Goal: Complete application form: Complete application form

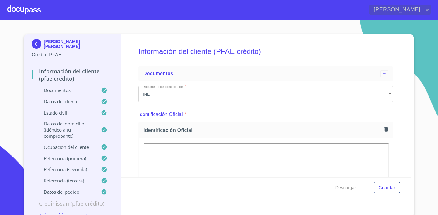
click at [412, 8] on span "[PERSON_NAME]" at bounding box center [396, 10] width 54 height 10
click at [391, 10] on div at bounding box center [219, 107] width 438 height 215
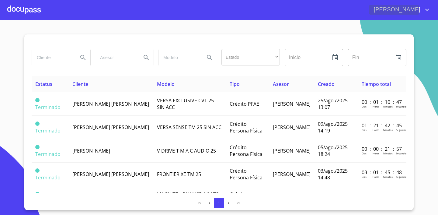
click at [390, 8] on span "[PERSON_NAME]" at bounding box center [396, 10] width 54 height 10
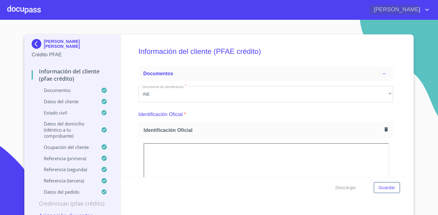
click at [405, 9] on span "[PERSON_NAME]" at bounding box center [396, 10] width 54 height 10
click at [418, 11] on li "Salir" at bounding box center [421, 12] width 20 height 11
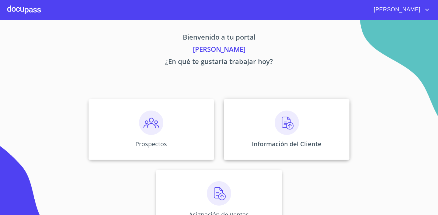
click at [287, 125] on img at bounding box center [287, 122] width 24 height 24
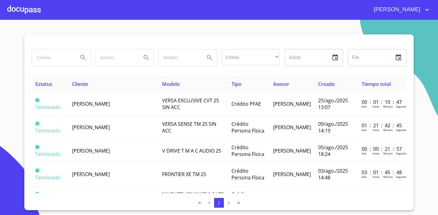
click at [30, 8] on div at bounding box center [23, 9] width 33 height 19
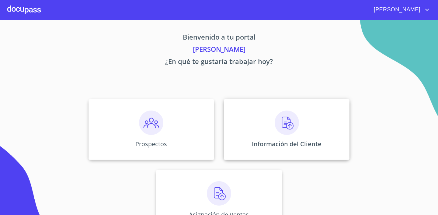
click at [293, 123] on img at bounding box center [287, 122] width 24 height 24
click at [167, 140] on div "Prospectos" at bounding box center [151, 129] width 126 height 61
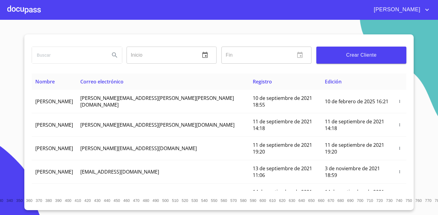
click at [348, 60] on button "Crear Cliente" at bounding box center [361, 55] width 90 height 17
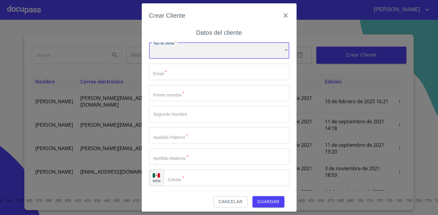
click at [167, 56] on div "​" at bounding box center [219, 50] width 140 height 16
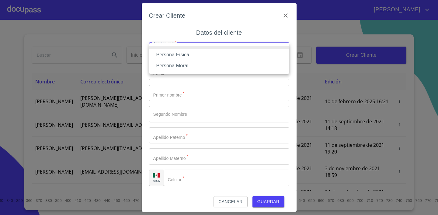
click at [184, 57] on li "Persona Física" at bounding box center [219, 54] width 140 height 11
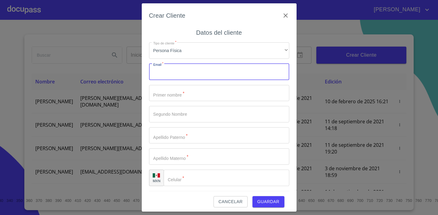
click at [184, 64] on input "Tipo de cliente   *" at bounding box center [219, 72] width 140 height 16
type input "patriciahinojosaa17@gmail.com"
click at [179, 88] on input "Tipo de cliente   *" at bounding box center [219, 93] width 140 height 16
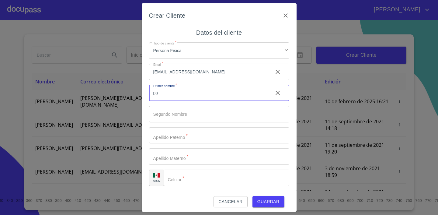
type input "p"
type input "PATRICIA"
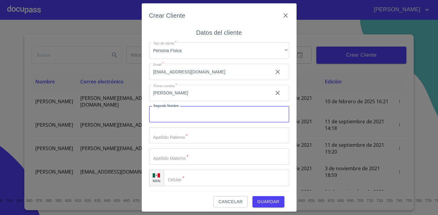
click at [195, 116] on input "Tipo de cliente   *" at bounding box center [219, 114] width 140 height 16
type input "GUADALUPE"
click at [191, 141] on input "Tipo de cliente   *" at bounding box center [219, 135] width 140 height 16
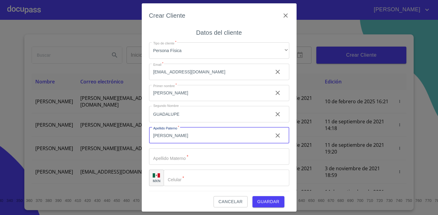
type input "HINOJOSA"
click at [185, 157] on input "Tipo de cliente   *" at bounding box center [219, 156] width 140 height 16
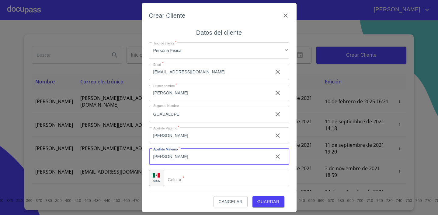
type input "SANCHEZ ALDANA"
drag, startPoint x: 210, startPoint y: 172, endPoint x: 208, endPoint y: 178, distance: 6.5
click at [210, 172] on input "Tipo de cliente   *" at bounding box center [227, 177] width 126 height 16
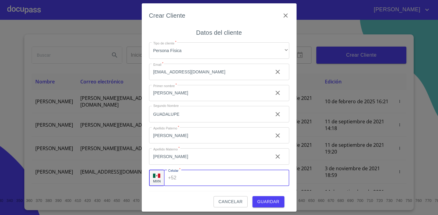
click at [206, 181] on input "Tipo de cliente   *" at bounding box center [234, 177] width 110 height 16
type input "(33)31047770"
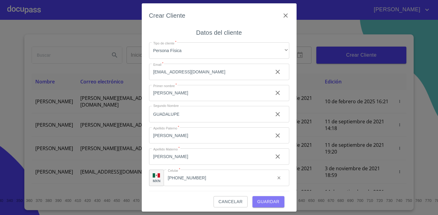
click at [276, 201] on span "Guardar" at bounding box center [268, 202] width 22 height 8
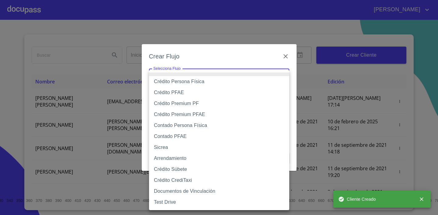
click at [237, 72] on body "ADALBERTO Inicio ​ Fin ​ Crear Cliente Nombre Correo electrónico Registro Edici…" at bounding box center [219, 107] width 438 height 215
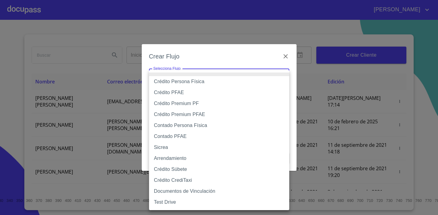
click at [208, 95] on li "Crédito PFAE" at bounding box center [219, 92] width 140 height 11
type input "60bfa0150d9865ccc24afd7c"
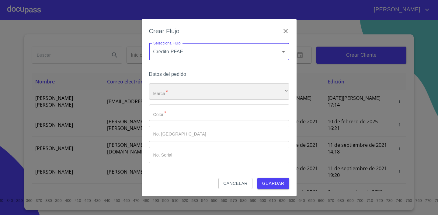
click at [201, 87] on div "​" at bounding box center [219, 91] width 140 height 16
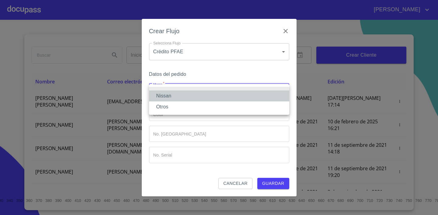
click at [192, 100] on li "Nissan" at bounding box center [219, 95] width 140 height 11
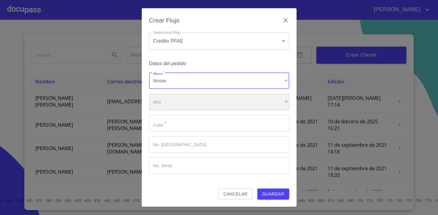
click at [178, 101] on div "​" at bounding box center [219, 102] width 140 height 16
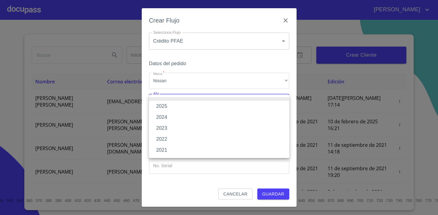
click at [174, 105] on li "2025" at bounding box center [219, 106] width 140 height 11
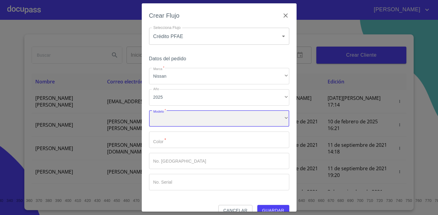
click at [175, 116] on div "​" at bounding box center [219, 118] width 140 height 16
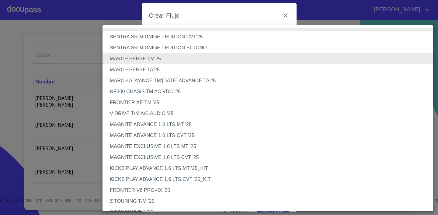
click at [152, 69] on li "MARCH SENSE TA'25" at bounding box center [267, 69] width 330 height 11
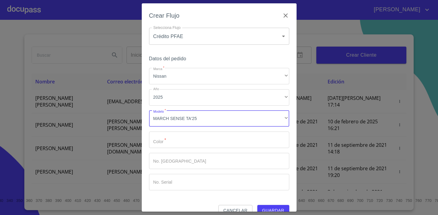
click at [172, 147] on input "Marca   *" at bounding box center [219, 139] width 140 height 16
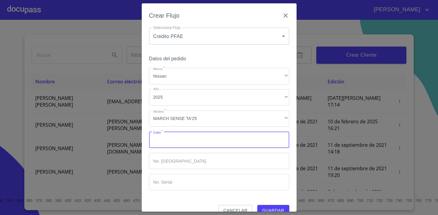
click at [181, 140] on input "Marca   *" at bounding box center [219, 139] width 140 height 16
type input "ROJO"
click at [179, 161] on input "Marca   *" at bounding box center [219, 161] width 140 height 16
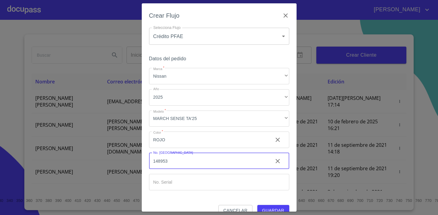
type input "148953"
click at [268, 207] on span "Guardar" at bounding box center [273, 210] width 22 height 8
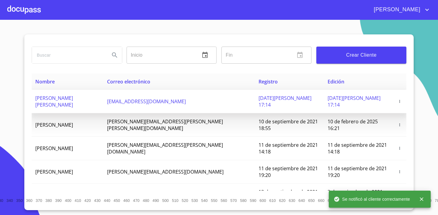
click at [168, 102] on span "patriciahinojosaa17@gmail.com" at bounding box center [146, 101] width 79 height 7
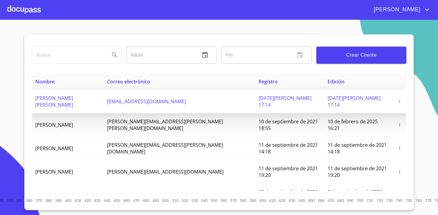
click at [73, 99] on span "PATRICIA GUADALUPE HINOJOSA SANCHEZ ALDANA" at bounding box center [54, 101] width 38 height 13
click at [53, 105] on span "PATRICIA GUADALUPE HINOJOSA SANCHEZ ALDANA" at bounding box center [54, 101] width 38 height 13
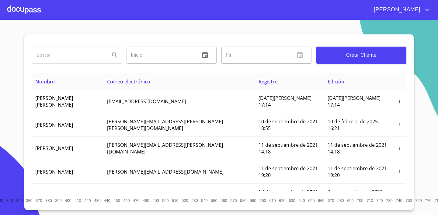
click at [417, 3] on div "[PERSON_NAME]" at bounding box center [219, 9] width 438 height 19
click at [410, 12] on span "[PERSON_NAME]" at bounding box center [396, 10] width 54 height 10
click at [392, 10] on div at bounding box center [219, 107] width 438 height 215
click at [429, 9] on icon "account of current user" at bounding box center [426, 9] width 7 height 7
click at [388, 8] on div at bounding box center [219, 107] width 438 height 215
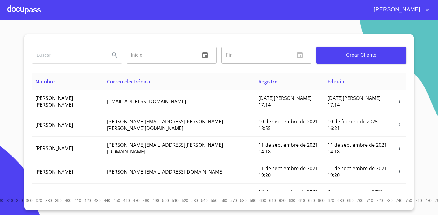
click at [20, 11] on div at bounding box center [23, 9] width 33 height 19
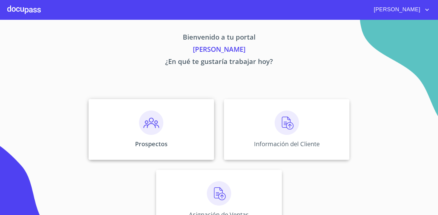
click at [169, 136] on div "Prospectos" at bounding box center [151, 129] width 126 height 61
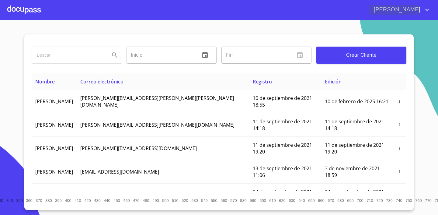
click at [405, 11] on span "[PERSON_NAME]" at bounding box center [396, 10] width 54 height 10
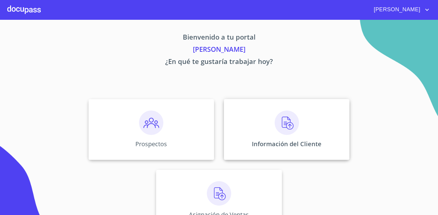
click at [272, 132] on div "Información del Cliente" at bounding box center [287, 129] width 126 height 61
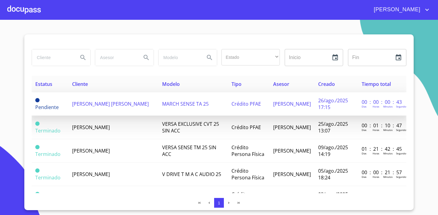
click at [95, 107] on span "PATRICIA GUADALUPE HINOJOSA SANCHEZ ALDANA" at bounding box center [110, 103] width 77 height 7
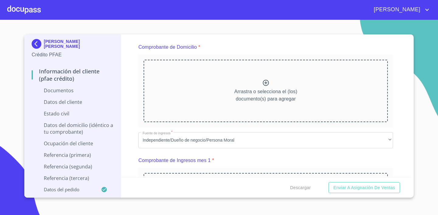
scroll to position [323, 0]
click at [246, 91] on p "Arrastra o selecciona el (los) documento(s) para agregar" at bounding box center [265, 95] width 63 height 15
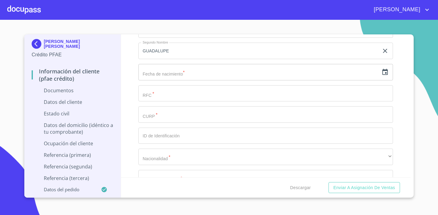
scroll to position [1491, 0]
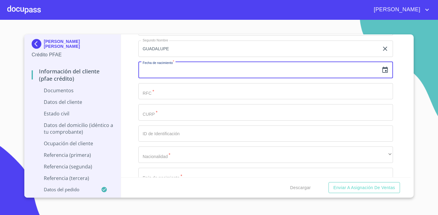
click at [298, 76] on input "text" at bounding box center [258, 70] width 240 height 16
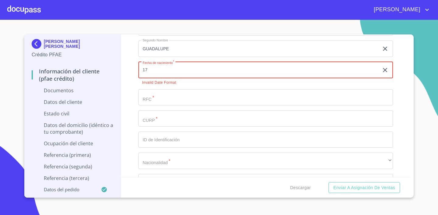
type input "17"
click at [387, 69] on icon "button" at bounding box center [384, 69] width 7 height 7
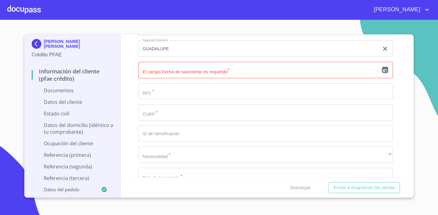
click at [383, 67] on icon "button" at bounding box center [384, 70] width 5 height 6
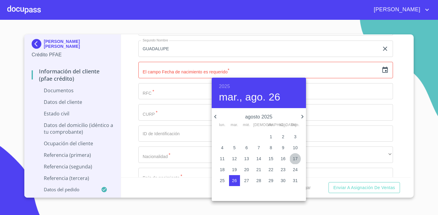
click at [295, 161] on p "17" at bounding box center [295, 158] width 5 height 6
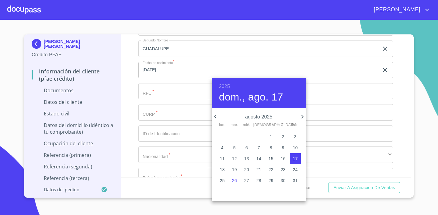
click at [225, 83] on h6 "2025" at bounding box center [224, 86] width 11 height 9
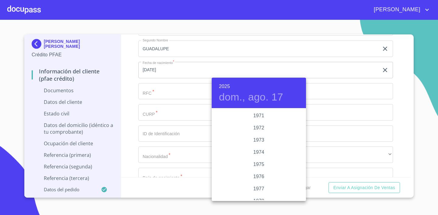
scroll to position [552, 0]
click at [261, 111] on div "1970" at bounding box center [259, 110] width 94 height 12
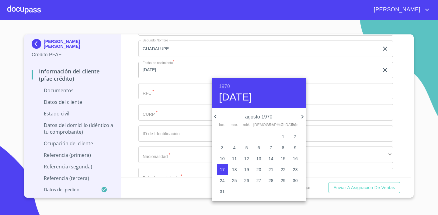
click at [215, 116] on icon "button" at bounding box center [215, 116] width 7 height 7
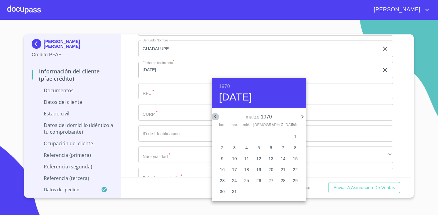
click at [215, 116] on icon "button" at bounding box center [215, 116] width 7 height 7
click at [301, 116] on icon "button" at bounding box center [302, 116] width 7 height 7
click at [235, 170] on p "17" at bounding box center [234, 169] width 5 height 6
type input "17 de mar. de 1970"
click at [341, 114] on div at bounding box center [219, 107] width 438 height 215
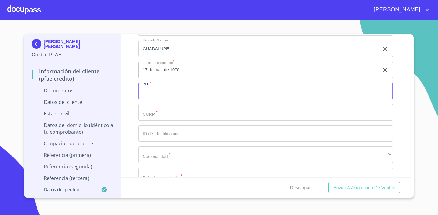
click at [215, 95] on input "Documento de identificación.   *" at bounding box center [265, 91] width 254 height 16
type input "HISP7003172AA"
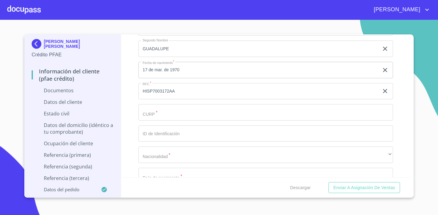
click at [203, 121] on div "Apellido Paterno   * HINOJOSA ​ Apellido Materno   * SANCHEZ ALDANA ​ Primer no…" at bounding box center [265, 101] width 254 height 259
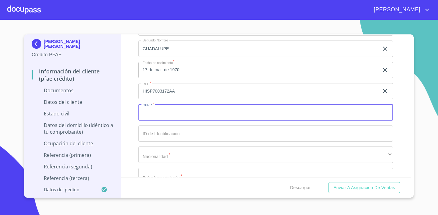
click at [209, 110] on input "Documento de identificación.   *" at bounding box center [265, 112] width 254 height 16
type input "HISP700317MJCNNT02"
click at [169, 133] on input "Documento de identificación.   *" at bounding box center [265, 133] width 254 height 16
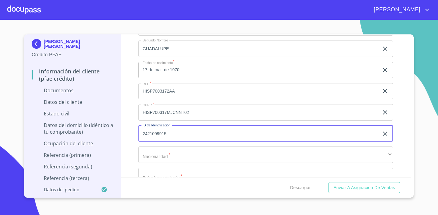
type input "2421099915"
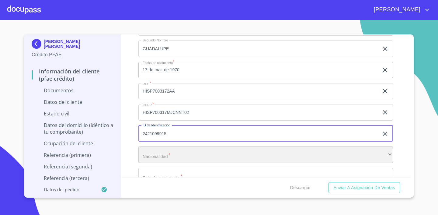
click at [160, 153] on div "​" at bounding box center [265, 154] width 254 height 16
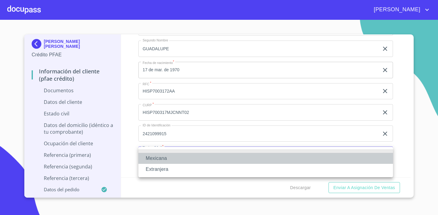
click at [161, 158] on li "Mexicana" at bounding box center [265, 158] width 254 height 11
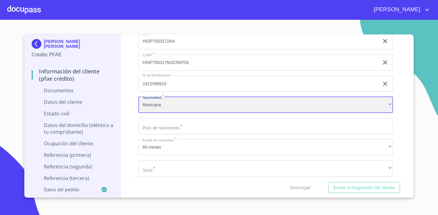
scroll to position [1549, 0]
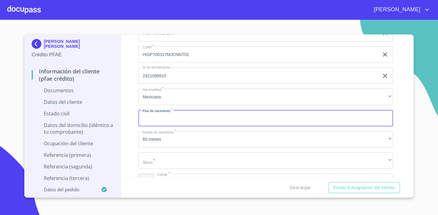
click at [189, 119] on input "Documento de identificación.   *" at bounding box center [265, 118] width 254 height 16
type input "México"
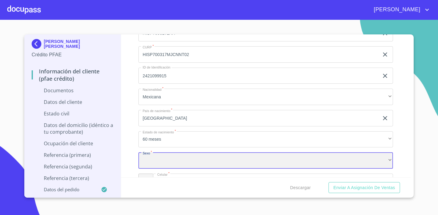
click at [203, 160] on div "​" at bounding box center [265, 160] width 254 height 16
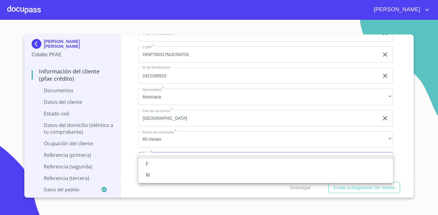
click at [177, 175] on li "M" at bounding box center [265, 174] width 254 height 11
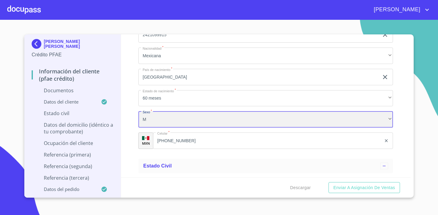
scroll to position [1603, 0]
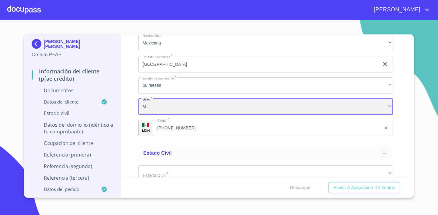
click at [160, 102] on div "M" at bounding box center [265, 106] width 254 height 16
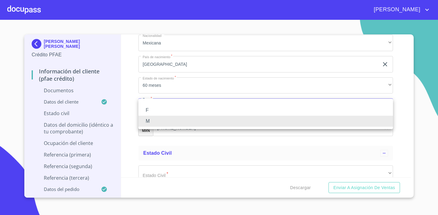
click at [157, 111] on li "F" at bounding box center [265, 110] width 254 height 11
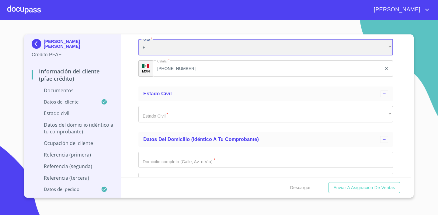
scroll to position [1663, 0]
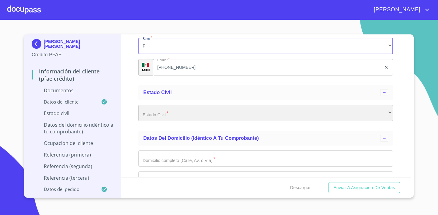
click at [178, 112] on div "​" at bounding box center [265, 113] width 254 height 16
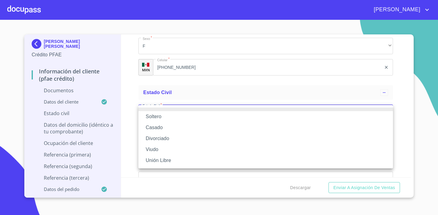
click at [171, 127] on li "Casado" at bounding box center [265, 127] width 254 height 11
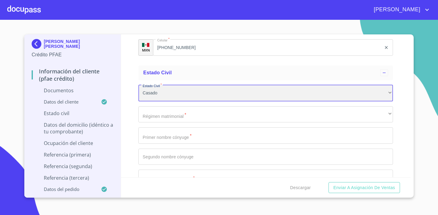
scroll to position [1678, 0]
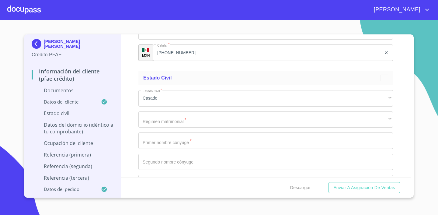
click at [198, 129] on div "Estado Civil   * Casado ​ Régimen matrimonial   * ​ ​ Primer nombre cónyuge   *…" at bounding box center [265, 172] width 254 height 174
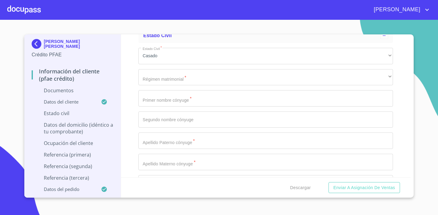
scroll to position [1724, 0]
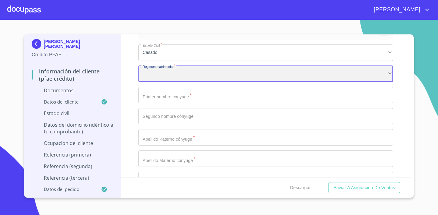
click at [193, 72] on div "​" at bounding box center [265, 74] width 254 height 16
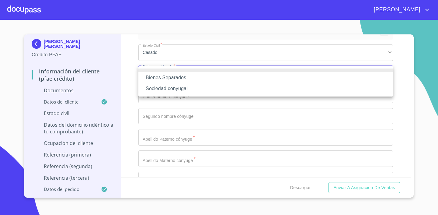
click at [126, 102] on div at bounding box center [219, 107] width 438 height 215
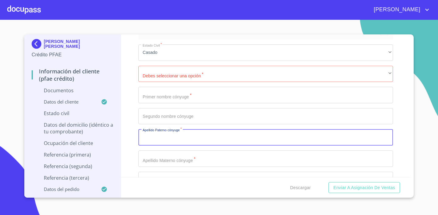
drag, startPoint x: 155, startPoint y: 139, endPoint x: 155, endPoint y: 123, distance: 15.8
click at [155, 136] on input "Documento de identificación.   *" at bounding box center [265, 137] width 254 height 16
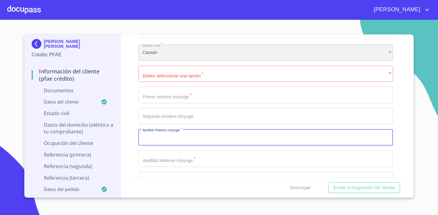
click at [160, 51] on div "Casado" at bounding box center [265, 52] width 254 height 16
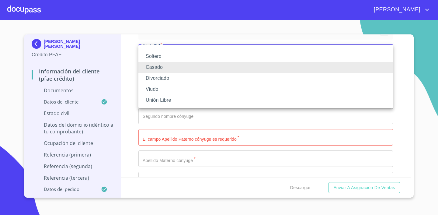
click at [163, 56] on li "Soltero" at bounding box center [265, 56] width 254 height 11
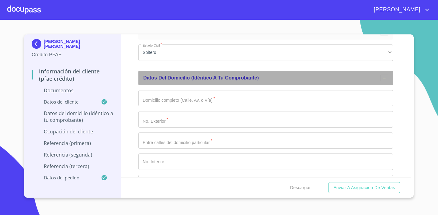
click at [190, 71] on div "Datos del domicilio (idéntico a tu comprobante)" at bounding box center [265, 78] width 254 height 15
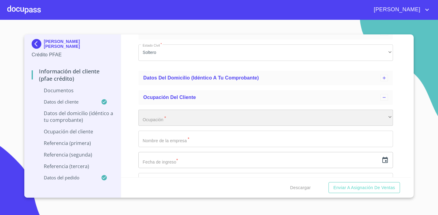
click at [186, 116] on div "​" at bounding box center [265, 117] width 254 height 16
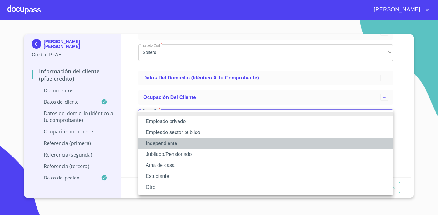
click at [175, 144] on li "Independiente" at bounding box center [265, 143] width 254 height 11
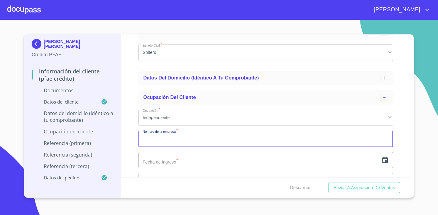
click at [196, 138] on input "Documento de identificación.   *" at bounding box center [265, 138] width 254 height 16
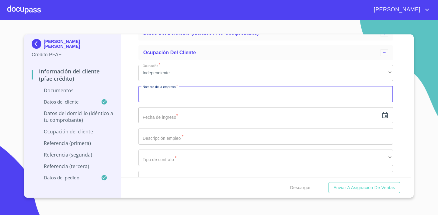
scroll to position [1770, 0]
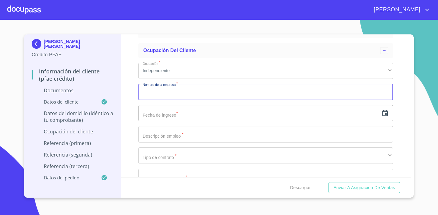
click at [283, 95] on input "Documento de identificación.   *" at bounding box center [265, 92] width 254 height 16
click at [275, 92] on input "Documento de identificación.   *" at bounding box center [265, 92] width 254 height 16
type input "PATRICIA HINOJOSA"
click at [223, 117] on input "text" at bounding box center [258, 113] width 240 height 16
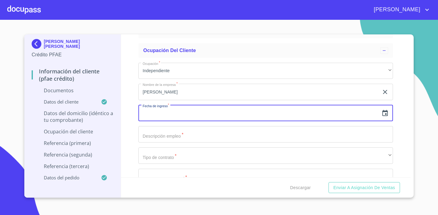
click at [386, 114] on icon "button" at bounding box center [384, 113] width 5 height 6
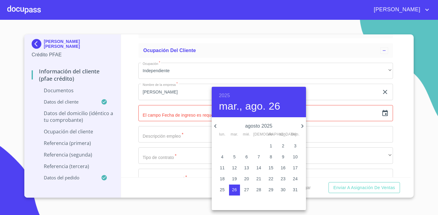
click at [218, 92] on div "2025 mar., ago. 26" at bounding box center [259, 102] width 94 height 30
click at [225, 95] on h6 "2025" at bounding box center [224, 95] width 11 height 9
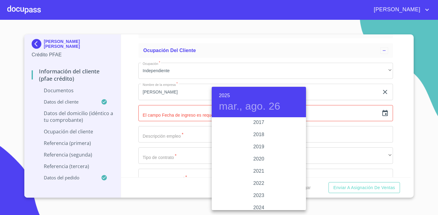
scroll to position [1117, 0]
click at [261, 140] on div "2018" at bounding box center [259, 138] width 94 height 12
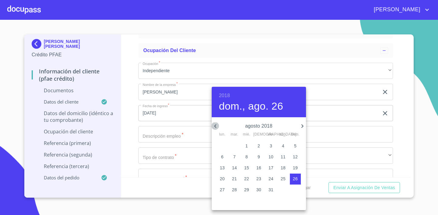
click at [214, 127] on icon "button" at bounding box center [215, 125] width 7 height 7
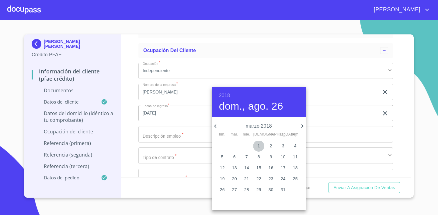
click at [260, 147] on span "1" at bounding box center [258, 146] width 11 height 6
type input "1 de mar. de 2018"
click at [176, 133] on div at bounding box center [219, 107] width 438 height 215
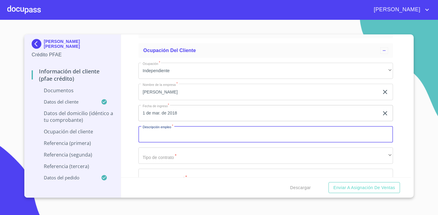
click at [201, 131] on input "Documento de identificación.   *" at bounding box center [265, 134] width 254 height 16
click at [195, 132] on input "DISTRIBUCIÓN DE CONRTENEDORES" at bounding box center [258, 134] width 240 height 16
type input "DISTRIBUCIÓN DE CONTENEDORES"
click at [221, 134] on input "DISTRIBUCIÓN DE CONTENEDORES" at bounding box center [258, 134] width 240 height 16
click at [219, 130] on input "DISTRIBUCIÓN DE CONTENEDORES" at bounding box center [258, 134] width 240 height 16
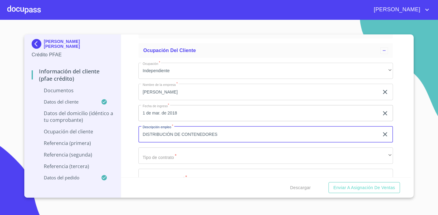
drag, startPoint x: 219, startPoint y: 133, endPoint x: 179, endPoint y: 134, distance: 39.5
click at [179, 134] on input "DISTRIBUCIÓN DE CONTENEDORES" at bounding box center [258, 134] width 240 height 16
click at [226, 132] on input "DISTRIBUCIÓN DE CONTENEDORES" at bounding box center [258, 134] width 240 height 16
drag, startPoint x: 224, startPoint y: 133, endPoint x: 143, endPoint y: 133, distance: 80.9
click at [143, 133] on input "DISTRIBUCIÓN DE CONTENEDORES" at bounding box center [258, 134] width 240 height 16
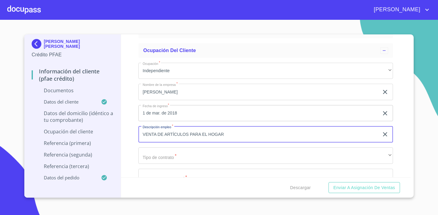
type input "VENTA DE ARTÍCULOS PARA EL HOGAR"
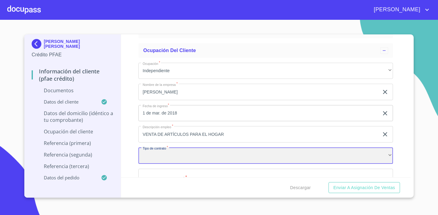
click at [179, 155] on div "​" at bounding box center [265, 155] width 254 height 16
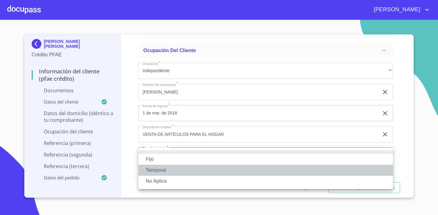
click at [174, 164] on li "Temporal" at bounding box center [265, 169] width 254 height 11
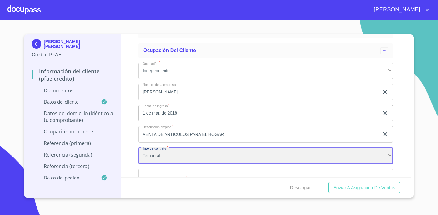
click at [169, 155] on div "Temporal" at bounding box center [265, 155] width 254 height 16
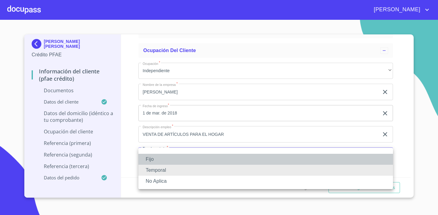
click at [157, 162] on li "Fijo" at bounding box center [265, 159] width 254 height 11
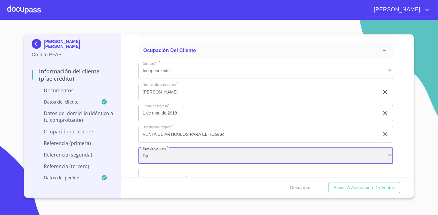
scroll to position [1837, 0]
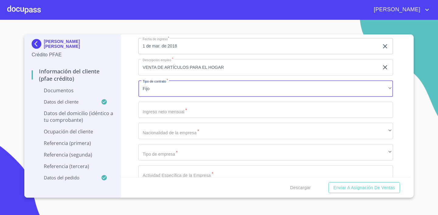
click at [180, 111] on input "Documento de identificación.   *" at bounding box center [265, 110] width 254 height 16
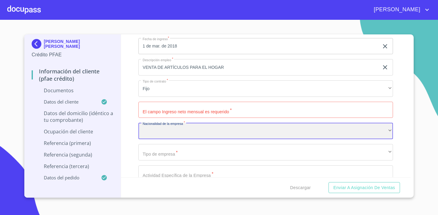
click at [201, 133] on div "​" at bounding box center [265, 131] width 254 height 16
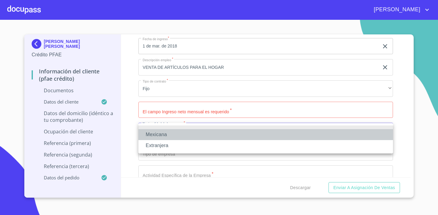
click at [190, 139] on li "Mexicana" at bounding box center [265, 134] width 254 height 11
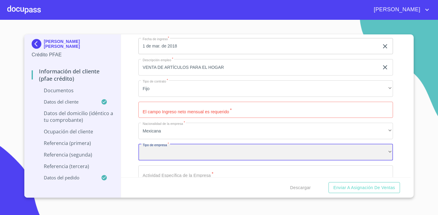
click at [193, 154] on div "​" at bounding box center [265, 152] width 254 height 16
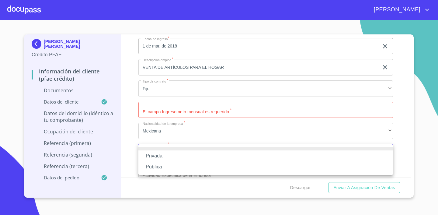
click at [184, 160] on li "Privada" at bounding box center [265, 155] width 254 height 11
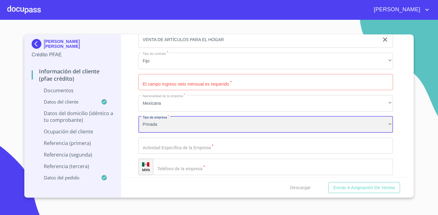
scroll to position [1880, 0]
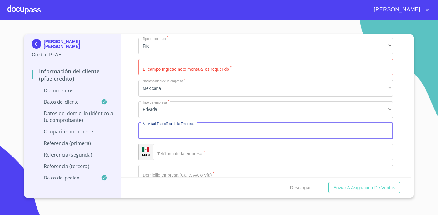
click at [199, 136] on input "Documento de identificación.   *" at bounding box center [265, 131] width 254 height 16
click at [190, 129] on input "Documento de identificación.   *" at bounding box center [265, 131] width 254 height 16
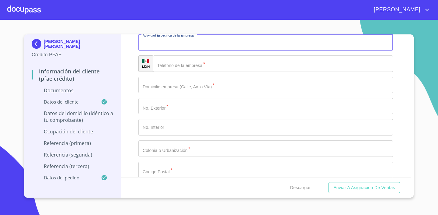
scroll to position [1970, 0]
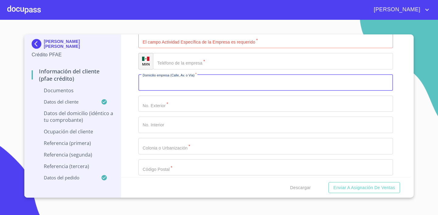
click at [190, 85] on input "Documento de identificación.   *" at bounding box center [265, 82] width 254 height 16
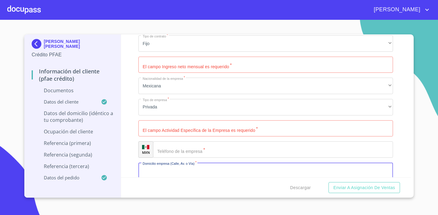
scroll to position [1863, 0]
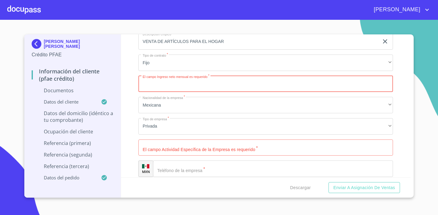
click at [255, 86] on input "Documento de identificación.   *" at bounding box center [265, 84] width 254 height 16
click at [245, 84] on input "Documento de identificación.   *" at bounding box center [265, 84] width 254 height 16
type input "5"
type input "20000"
click at [398, 97] on div "Información del cliente (PFAE crédito) Documentos Documento de identificación. …" at bounding box center [266, 105] width 290 height 143
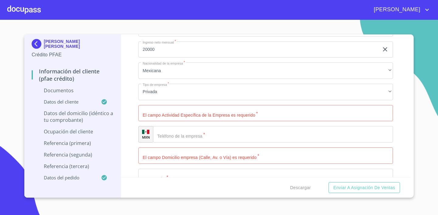
scroll to position [1907, 0]
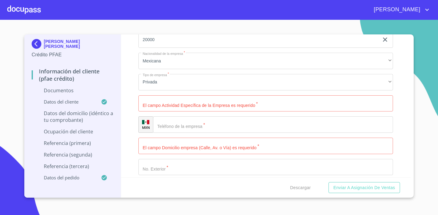
click at [225, 103] on input "Documento de identificación.   *" at bounding box center [265, 103] width 254 height 16
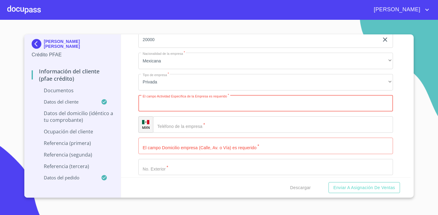
click at [225, 123] on input "Documento de identificación.   *" at bounding box center [273, 124] width 240 height 16
click at [208, 100] on input "Documento de identificación.   *" at bounding box center [265, 103] width 254 height 16
type input "VENTAS DE ARTÍCULOS PARA EL HOGAR"
click at [401, 109] on div "Información del cliente (PFAE crédito) Documentos Documento de identificación. …" at bounding box center [266, 105] width 290 height 143
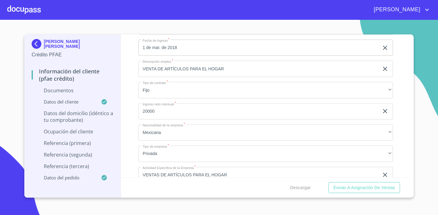
scroll to position [1834, 0]
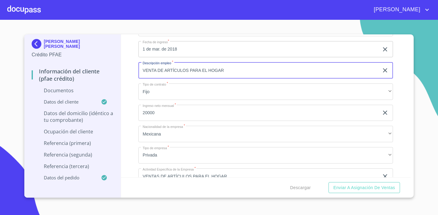
drag, startPoint x: 159, startPoint y: 68, endPoint x: 228, endPoint y: 71, distance: 69.1
click at [228, 71] on input "VENTA DE ARTÍCULOS PARA EL HOGAR" at bounding box center [258, 70] width 240 height 16
click at [160, 69] on input "VENTA DS" at bounding box center [258, 70] width 240 height 16
type input "VENTAS"
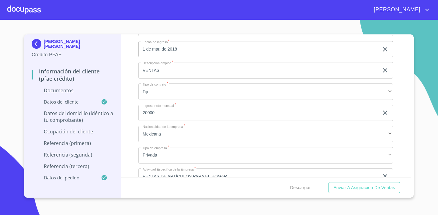
click at [403, 104] on div "Información del cliente (PFAE crédito) Documentos Documento de identificación. …" at bounding box center [266, 105] width 290 height 143
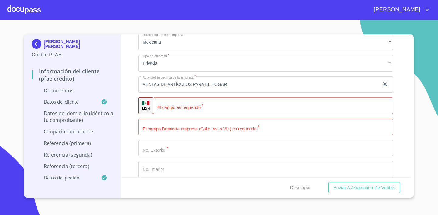
scroll to position [1925, 0]
click at [204, 109] on input "Documento de identificación.   *" at bounding box center [280, 106] width 225 height 16
click at [195, 108] on input "Documento de identificación.   *" at bounding box center [280, 106] width 225 height 16
paste input "(33) 3104 7770"
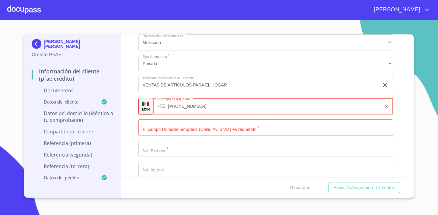
type input "(33) 3104 7770"
click at [185, 125] on input "Documento de identificación.   *" at bounding box center [265, 127] width 254 height 16
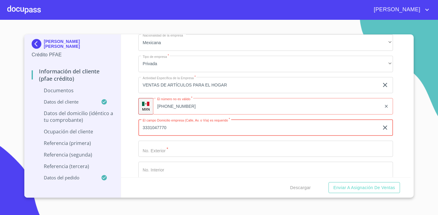
type input "3331047770"
click at [194, 148] on input "Documento de identificación.   *" at bounding box center [265, 148] width 254 height 16
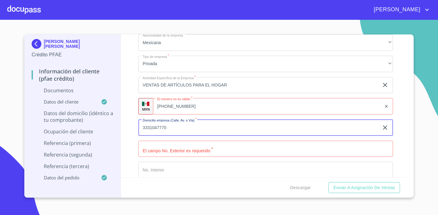
drag, startPoint x: 171, startPoint y: 126, endPoint x: 139, endPoint y: 128, distance: 32.0
click at [139, 128] on input "3331047770" at bounding box center [258, 127] width 240 height 16
type input "AXAYACATL"
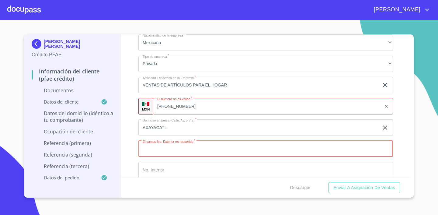
click at [177, 145] on input "Documento de identificación.   *" at bounding box center [265, 148] width 254 height 16
type input "223"
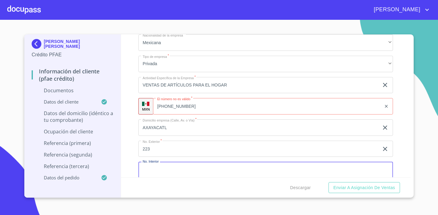
click at [191, 168] on input "Documento de identificación.   *" at bounding box center [265, 169] width 254 height 16
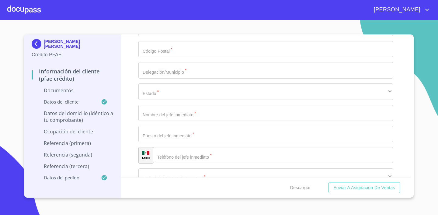
scroll to position [2101, 0]
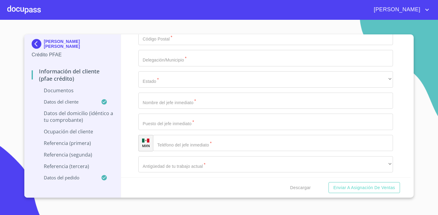
click at [216, 107] on input "Documento de identificación.   *" at bounding box center [265, 100] width 254 height 16
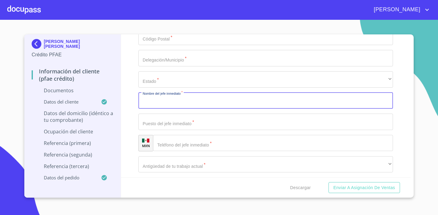
click at [218, 100] on input "Documento de identificación.   *" at bounding box center [265, 100] width 254 height 16
type input "PATRICIA HINOJOSA"
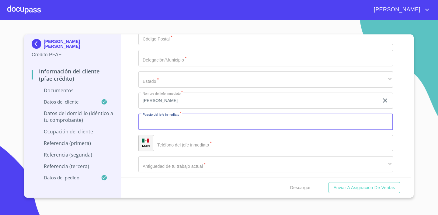
click at [221, 118] on input "Documento de identificación.   *" at bounding box center [265, 121] width 254 height 16
type input "PROPIETARIA"
click at [223, 135] on input "Documento de identificación.   *" at bounding box center [273, 143] width 240 height 16
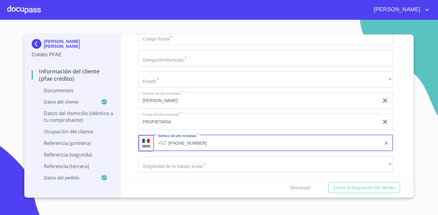
type input "(33)31047770"
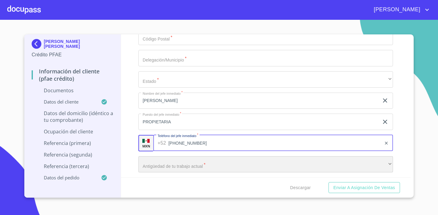
click at [168, 168] on div "​" at bounding box center [265, 164] width 254 height 16
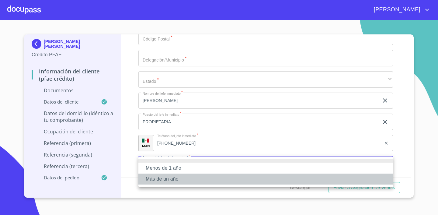
click at [199, 178] on li "Más de un año" at bounding box center [265, 178] width 254 height 11
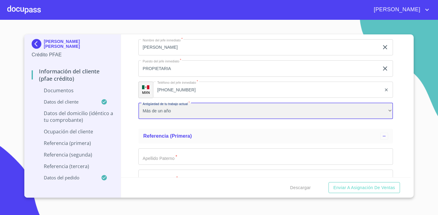
scroll to position [2163, 0]
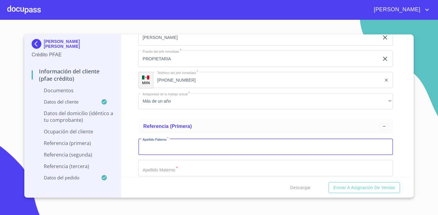
click at [175, 149] on input "Documento de identificación.   *" at bounding box center [265, 146] width 254 height 16
drag, startPoint x: 208, startPoint y: 144, endPoint x: 117, endPoint y: 146, distance: 90.3
click at [117, 146] on div "PATRICIA GUADALUPE HINOJOSA SANCHEZ ALDANA Crédito PFAE Información del cliente…" at bounding box center [217, 115] width 386 height 163
type input "HINOJOSA"
click at [157, 165] on input "Documento de identificación.   *" at bounding box center [265, 168] width 254 height 16
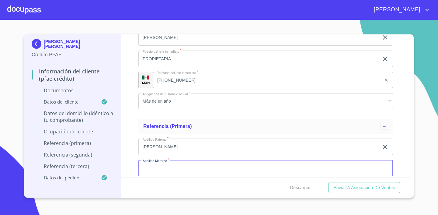
click at [185, 171] on input "Documento de identificación.   *" at bounding box center [265, 168] width 254 height 16
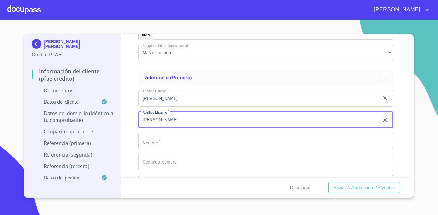
scroll to position [2213, 0]
type input "SANCHEZ ALDANA"
click at [208, 138] on input "Documento de identificación.   *" at bounding box center [265, 140] width 254 height 16
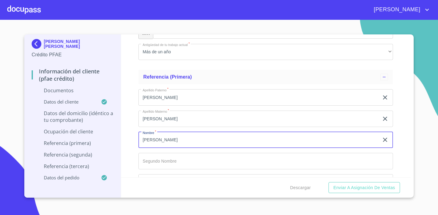
type input "PATRICIA"
click at [184, 163] on input "Documento de identificación.   *" at bounding box center [265, 161] width 254 height 16
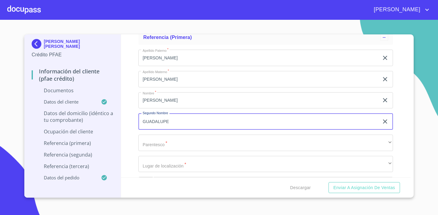
scroll to position [2267, 0]
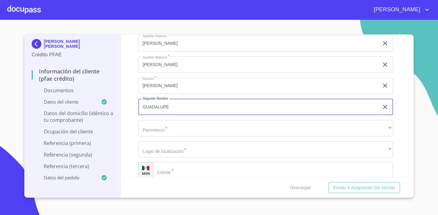
type input "GUADALUPE"
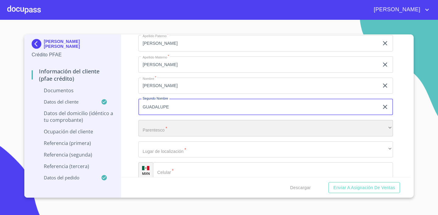
click at [313, 123] on div "​" at bounding box center [265, 128] width 254 height 16
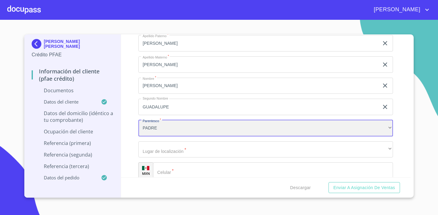
click at [281, 131] on div "PADRE" at bounding box center [265, 128] width 254 height 16
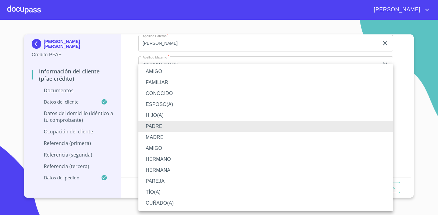
click at [245, 84] on li "FAMILIAR" at bounding box center [265, 82] width 254 height 11
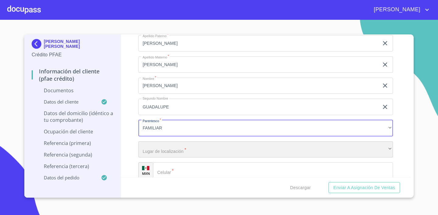
click at [228, 151] on div "​" at bounding box center [265, 149] width 254 height 16
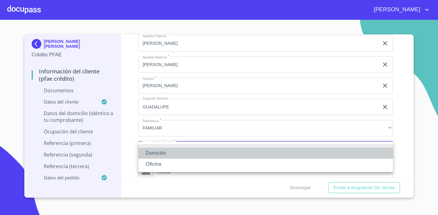
click at [224, 152] on li "Domicilio" at bounding box center [265, 152] width 254 height 11
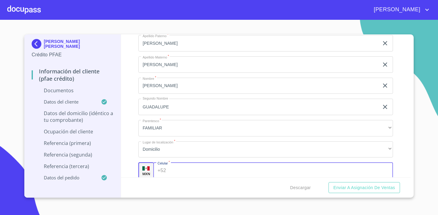
click at [206, 164] on input "Documento de identificación.   *" at bounding box center [280, 170] width 225 height 16
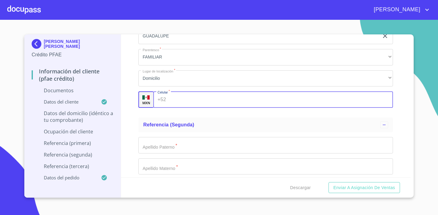
scroll to position [2348, 0]
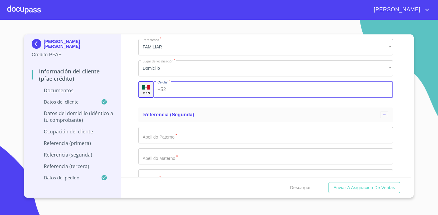
click at [198, 87] on input "Documento de identificación.   *" at bounding box center [280, 89] width 225 height 16
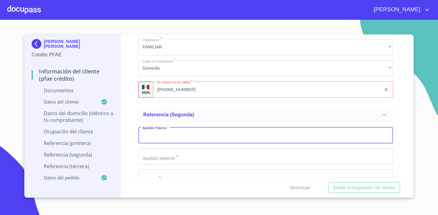
click at [199, 134] on input "Documento de identificación.   *" at bounding box center [265, 135] width 254 height 16
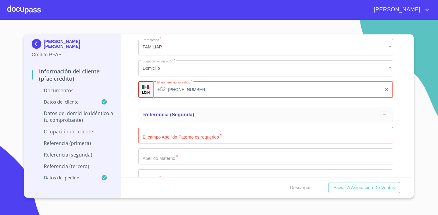
click at [171, 91] on input "(33)3331047770" at bounding box center [274, 89] width 213 height 16
type input "(33)33104777"
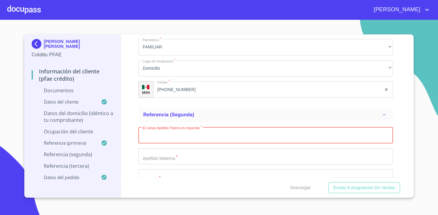
click at [195, 127] on input "Documento de identificación.   *" at bounding box center [265, 135] width 254 height 16
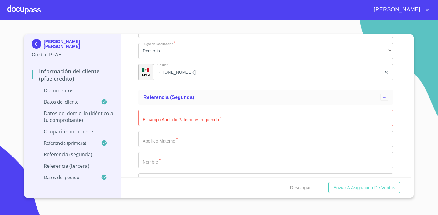
scroll to position [2367, 0]
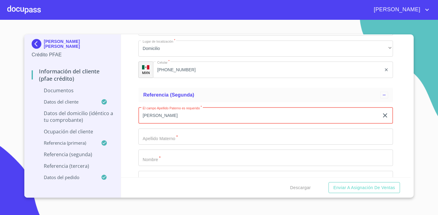
type input "HINOJOSA"
click at [180, 134] on input "Documento de identificación.   *" at bounding box center [265, 136] width 254 height 16
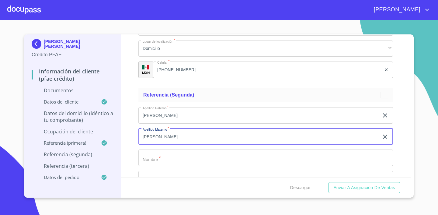
type input "SANCHEZ ALDANA"
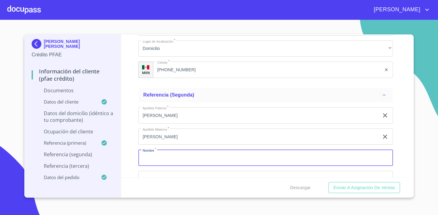
click at [198, 161] on input "Documento de identificación.   *" at bounding box center [265, 157] width 254 height 16
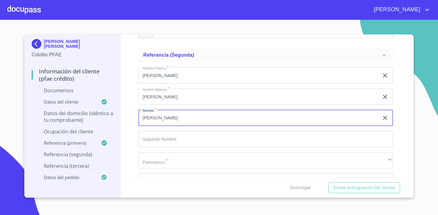
scroll to position [2408, 0]
type input "PATRICIA"
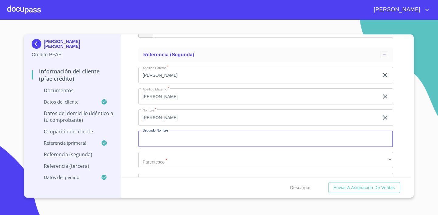
click at [195, 138] on input "Documento de identificación.   *" at bounding box center [265, 138] width 254 height 16
type input "GUADALUPE"
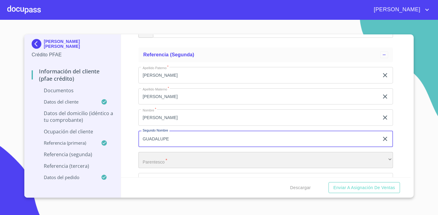
click at [194, 159] on div "​" at bounding box center [265, 160] width 254 height 16
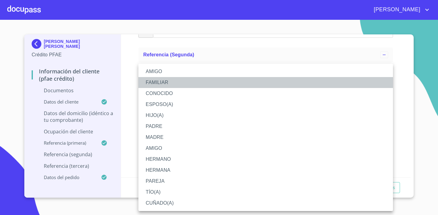
click at [176, 86] on li "FAMILIAR" at bounding box center [265, 82] width 254 height 11
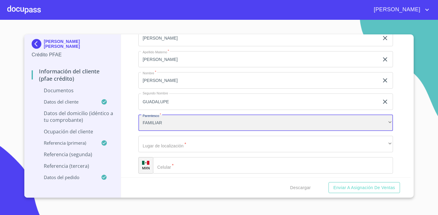
scroll to position [2464, 0]
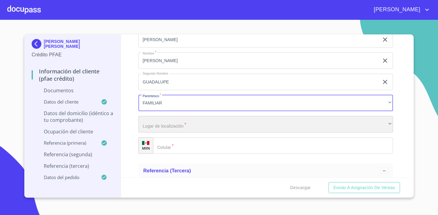
click at [194, 123] on div "​" at bounding box center [265, 124] width 254 height 16
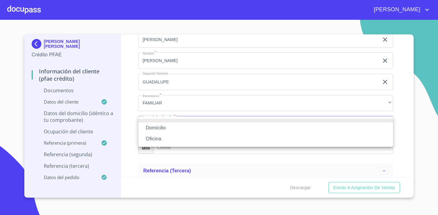
click at [192, 126] on li "Domicilio" at bounding box center [265, 127] width 254 height 11
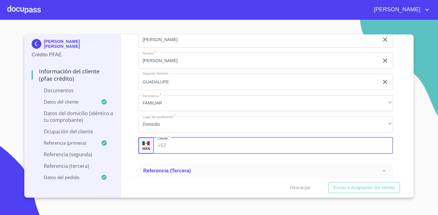
click at [189, 140] on input "Documento de identificación.   *" at bounding box center [280, 145] width 225 height 16
type input "(33)31047770"
click at [406, 140] on div "Información del cliente (PFAE crédito) Documentos Documento de identificación. …" at bounding box center [266, 105] width 290 height 143
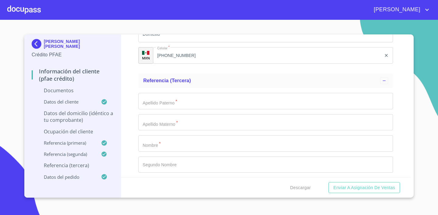
scroll to position [2577, 0]
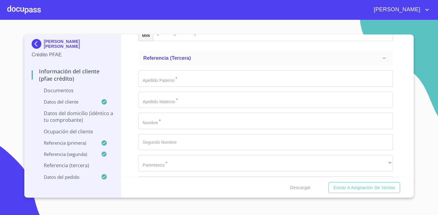
click at [189, 88] on div "Apellido Paterno   * ​ Apellido Materno   * ​ Nombre   * ​ Segundo Nombre ​ Par…" at bounding box center [265, 141] width 254 height 153
click at [192, 83] on input "Documento de identificación.   *" at bounding box center [265, 78] width 254 height 16
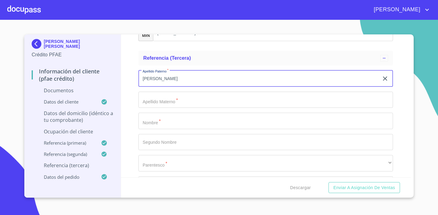
type input "HINOJOSA"
click at [182, 95] on input "Documento de identificación.   *" at bounding box center [265, 100] width 254 height 16
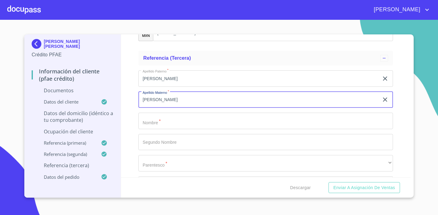
type input "SANCHEZ ALDANA"
click at [195, 121] on input "Documento de identificación.   *" at bounding box center [265, 120] width 254 height 16
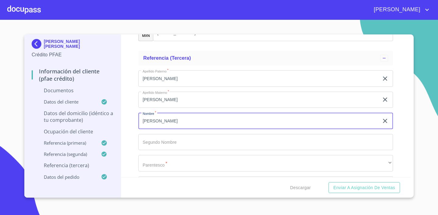
click at [187, 143] on input "Documento de identificación.   *" at bounding box center [265, 142] width 254 height 16
drag, startPoint x: 164, startPoint y: 120, endPoint x: 196, endPoint y: 118, distance: 32.6
click at [196, 118] on input "PATRICIA GUADALUPE" at bounding box center [258, 120] width 240 height 16
type input "PATRICIA"
drag, startPoint x: 173, startPoint y: 135, endPoint x: 170, endPoint y: 140, distance: 6.3
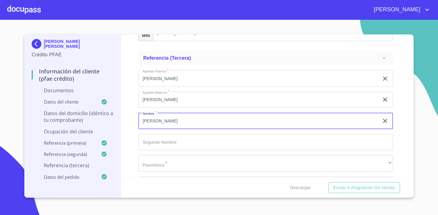
click at [173, 135] on input "Documento de identificación.   *" at bounding box center [265, 142] width 254 height 16
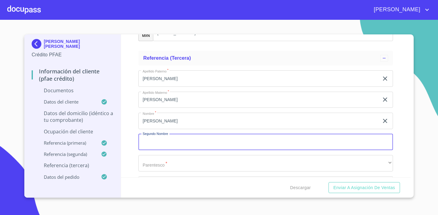
click at [170, 140] on input "Documento de identificación.   *" at bounding box center [265, 142] width 254 height 16
paste input "GUADALUPE"
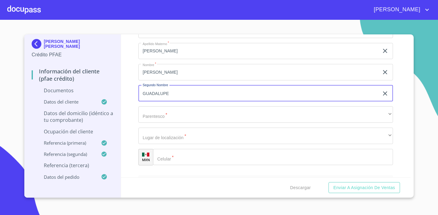
type input "GUADALUPE"
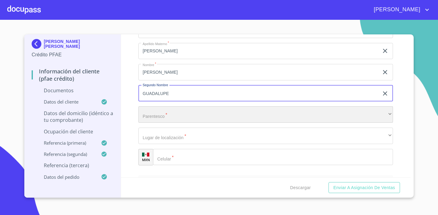
click at [174, 111] on div "​" at bounding box center [265, 114] width 254 height 16
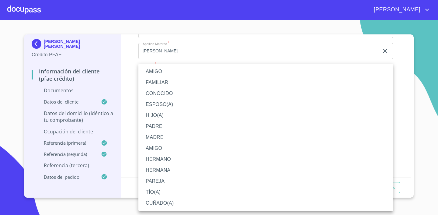
click at [174, 111] on li "HIJO(A)" at bounding box center [265, 115] width 254 height 11
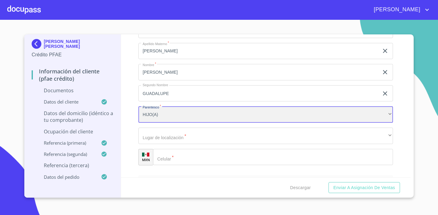
click at [174, 111] on div "HIJO(A)" at bounding box center [265, 114] width 254 height 16
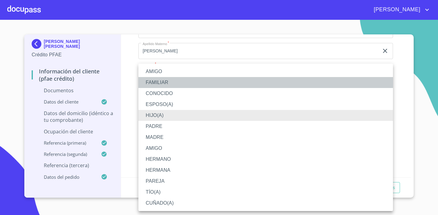
click at [168, 85] on li "FAMILIAR" at bounding box center [265, 82] width 254 height 11
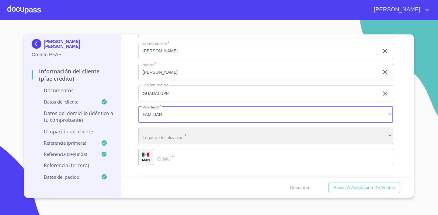
click at [184, 136] on div "​" at bounding box center [265, 135] width 254 height 16
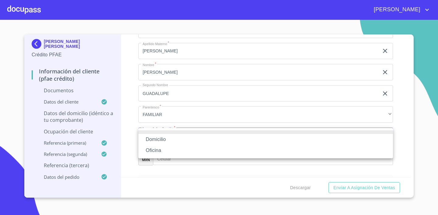
click at [181, 138] on li "Domicilio" at bounding box center [265, 139] width 254 height 11
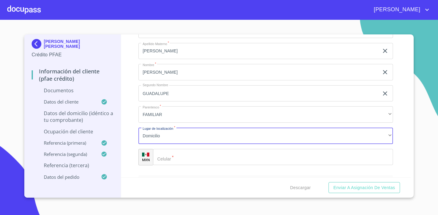
click at [181, 158] on input "Documento de identificación.   *" at bounding box center [273, 157] width 240 height 16
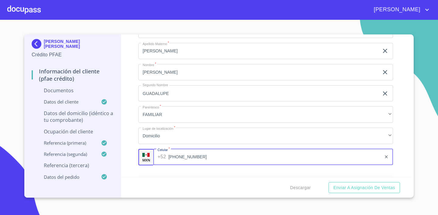
type input "(33)31047770"
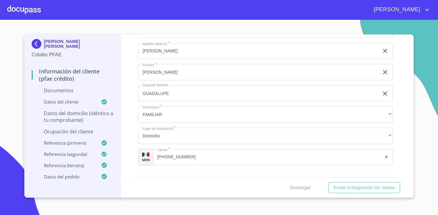
click at [398, 139] on div "Información del cliente (PFAE crédito) Documentos Documento de identificación. …" at bounding box center [266, 105] width 290 height 143
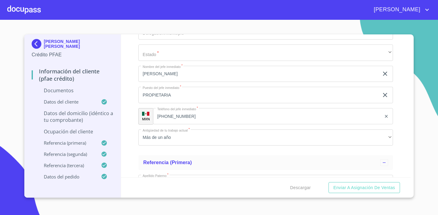
click at [99, 116] on p "Datos del domicilio (idéntico a tu comprobante)" at bounding box center [73, 116] width 82 height 13
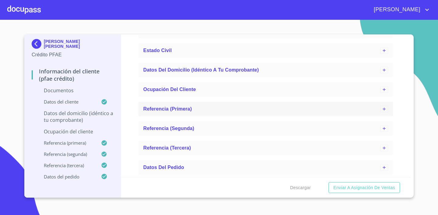
scroll to position [62, 0]
click at [212, 69] on span "Datos del domicilio (idéntico a tu comprobante)" at bounding box center [201, 69] width 116 height 5
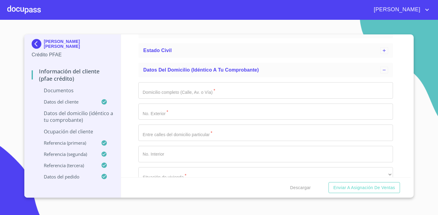
click at [199, 86] on input "Domicilio completo (Calle, Av. o Vía)   *" at bounding box center [265, 90] width 254 height 16
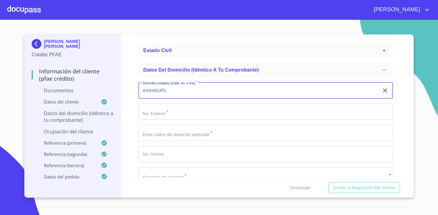
type input "AXAYACATL"
click at [181, 112] on input "Domicilio completo (Calle, Av. o Vía)   *" at bounding box center [265, 111] width 254 height 16
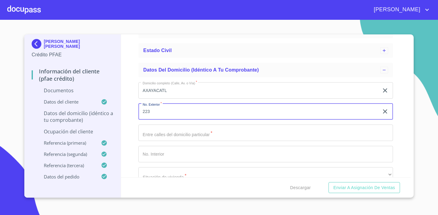
type input "223"
drag, startPoint x: 174, startPoint y: 137, endPoint x: 179, endPoint y: 136, distance: 5.3
click at [174, 137] on input "Domicilio completo (Calle, Av. o Vía)   *" at bounding box center [265, 132] width 254 height 16
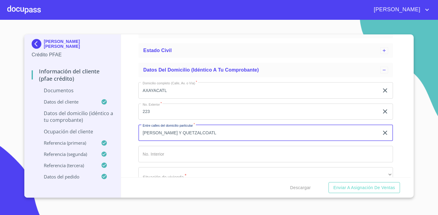
type input "MOCTEZUMA Y QUETZALCOATL"
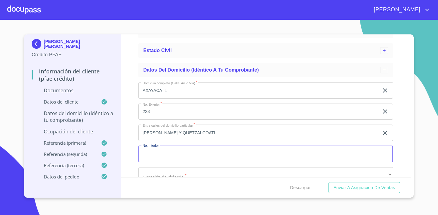
click at [203, 155] on input "Domicilio completo (Calle, Av. o Vía)   *" at bounding box center [265, 154] width 254 height 16
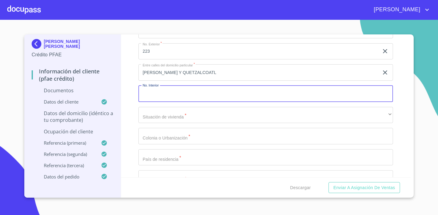
scroll to position [123, 0]
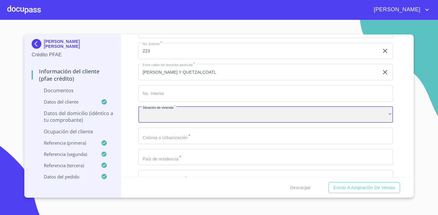
click at [241, 117] on div "​" at bounding box center [265, 114] width 254 height 16
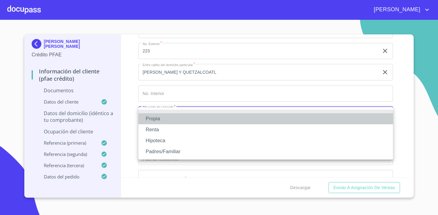
click at [234, 123] on li "Propia" at bounding box center [265, 118] width 254 height 11
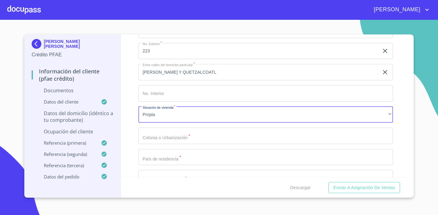
click at [225, 136] on input "Domicilio completo (Calle, Av. o Vía)   *" at bounding box center [265, 135] width 254 height 16
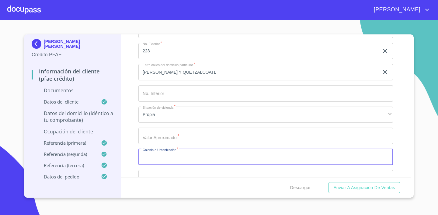
click at [192, 139] on input "Domicilio completo (Calle, Av. o Vía)   *" at bounding box center [265, 135] width 254 height 16
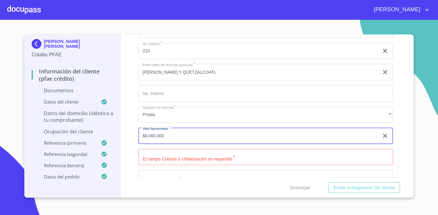
type input "$6,000,000"
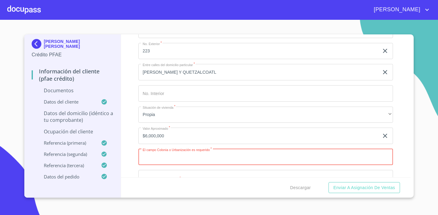
click at [229, 158] on input "Domicilio completo (Calle, Av. o Vía)   *" at bounding box center [265, 157] width 254 height 16
type input "CIUDAD DEL SOL"
click at [407, 148] on div "Información del cliente (PFAE crédito) Documentos Datos del cliente Estado Civi…" at bounding box center [266, 105] width 290 height 143
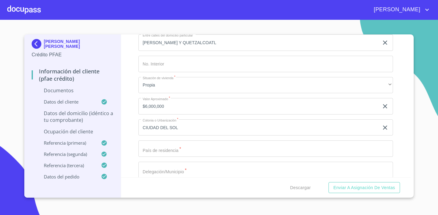
scroll to position [165, 0]
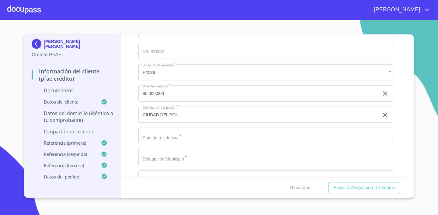
click at [250, 143] on input "Domicilio completo (Calle, Av. o Vía)   *" at bounding box center [265, 135] width 254 height 16
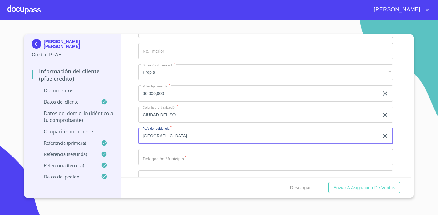
type input "[GEOGRAPHIC_DATA]"
click at [216, 163] on input "Domicilio completo (Calle, Av. o Vía)   *" at bounding box center [265, 157] width 254 height 16
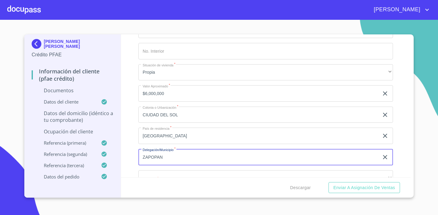
type input "ZAPOPAN"
click at [410, 139] on div "Información del cliente (PFAE crédito) Documentos Datos del cliente Estado Civi…" at bounding box center [266, 105] width 290 height 143
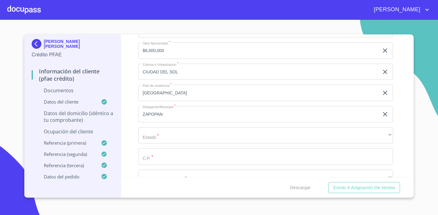
scroll to position [216, 0]
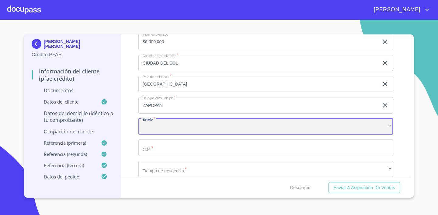
click at [300, 129] on div "​" at bounding box center [265, 126] width 254 height 16
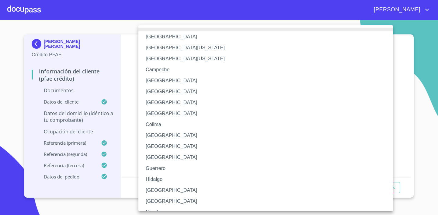
click at [199, 188] on li "[GEOGRAPHIC_DATA]" at bounding box center [265, 190] width 254 height 11
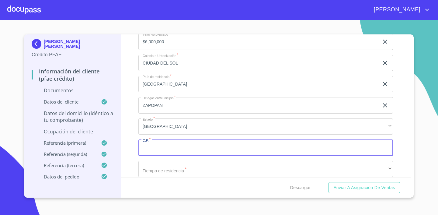
click at [174, 148] on input "Domicilio completo (Calle, Av. o Vía)   *" at bounding box center [265, 147] width 254 height 16
type input "45050"
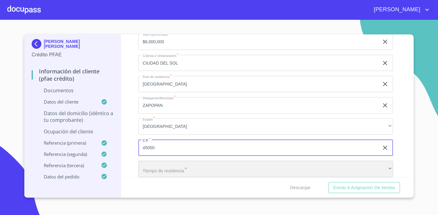
click at [197, 165] on div "​" at bounding box center [265, 169] width 254 height 16
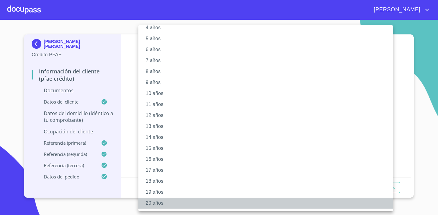
click at [158, 200] on li "20 años" at bounding box center [265, 202] width 254 height 11
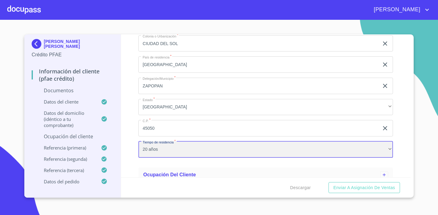
scroll to position [279, 0]
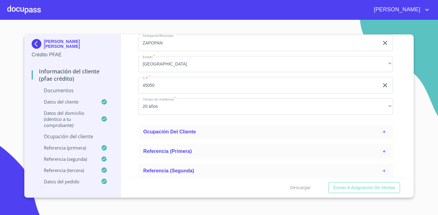
click at [66, 88] on p "Documentos" at bounding box center [73, 90] width 82 height 7
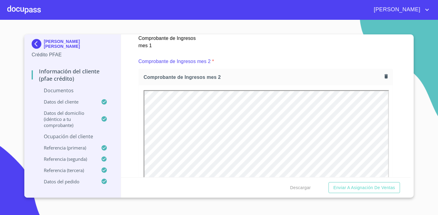
scroll to position [0, 0]
click at [406, 112] on div "Información del cliente (PFAE crédito) Documentos Documento de identificación. …" at bounding box center [266, 105] width 290 height 143
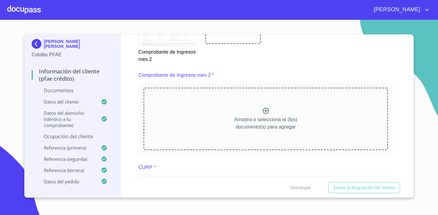
scroll to position [1110, 0]
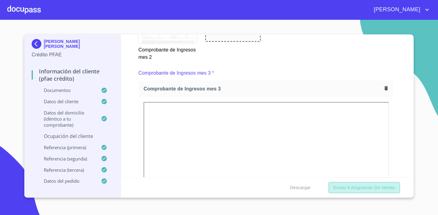
click at [349, 189] on span "Enviar a Asignación de Ventas" at bounding box center [364, 188] width 62 height 8
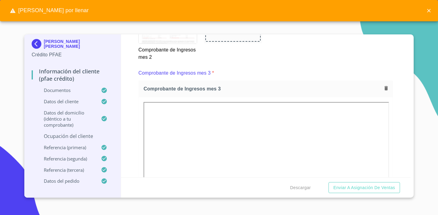
click at [349, 189] on span "Enviar a Asignación de Ventas" at bounding box center [364, 188] width 62 height 8
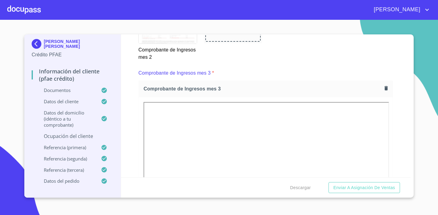
click at [79, 138] on p "Ocupación del Cliente" at bounding box center [73, 136] width 82 height 7
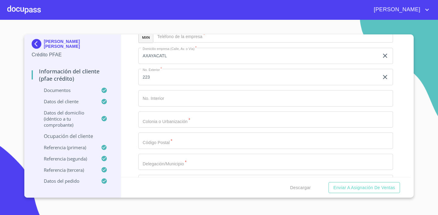
scroll to position [327, 0]
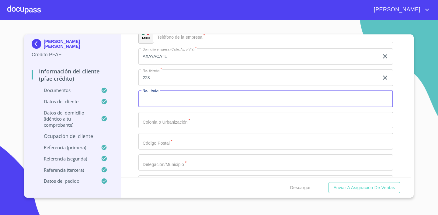
click at [170, 99] on input "Ocupación   *" at bounding box center [265, 99] width 254 height 16
click at [174, 117] on input "Ocupación   *" at bounding box center [265, 120] width 254 height 16
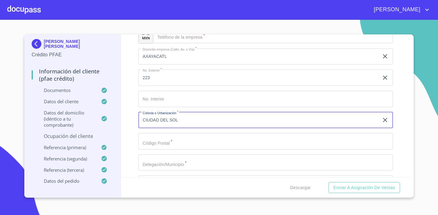
type input "CIUDAD DEL SOL"
click at [186, 147] on input "Ocupación   *" at bounding box center [265, 141] width 254 height 16
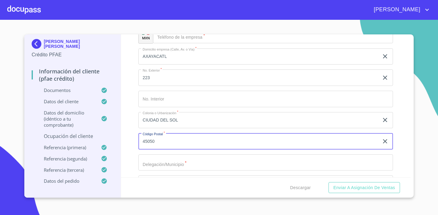
type input "45050"
click at [208, 165] on input "Ocupación   *" at bounding box center [265, 162] width 254 height 16
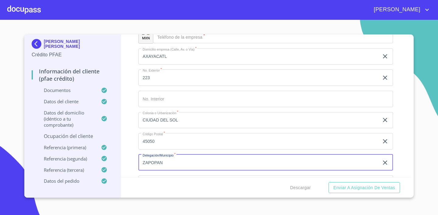
type input "ZAPOPAN"
click at [403, 131] on div "Información del cliente (PFAE crédito) Documentos Datos del cliente Estado Civi…" at bounding box center [266, 105] width 290 height 143
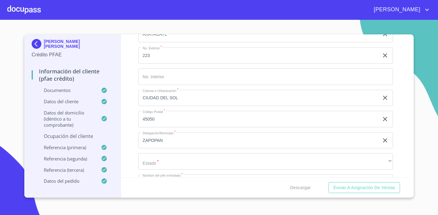
scroll to position [394, 0]
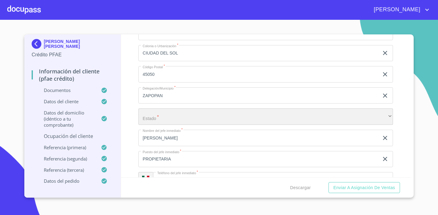
click at [196, 113] on div "​" at bounding box center [265, 116] width 254 height 16
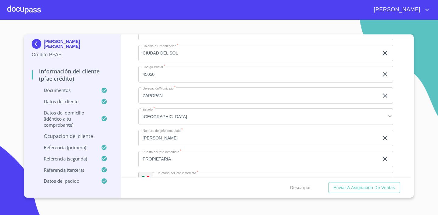
click at [404, 143] on div "Información del cliente (PFAE crédito) Documentos Datos del cliente Estado Civi…" at bounding box center [266, 105] width 290 height 143
click at [367, 189] on span "Enviar a Asignación de Ventas" at bounding box center [364, 188] width 62 height 8
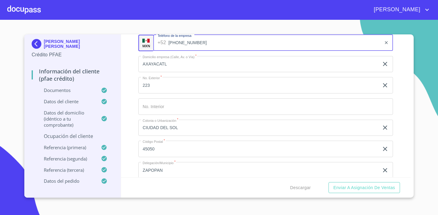
type input "(33)31047770"
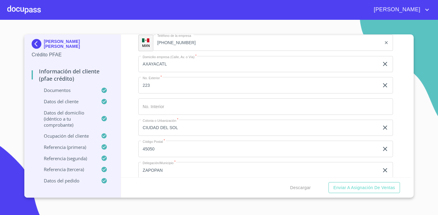
click at [398, 84] on div "Información del cliente (PFAE crédito) Documentos Datos del cliente Estado Civi…" at bounding box center [266, 105] width 290 height 143
click at [376, 189] on span "Enviar a Asignación de Ventas" at bounding box center [364, 188] width 62 height 8
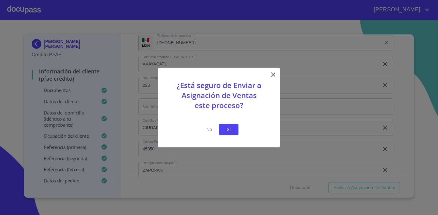
click at [228, 133] on button "Si" at bounding box center [228, 129] width 19 height 11
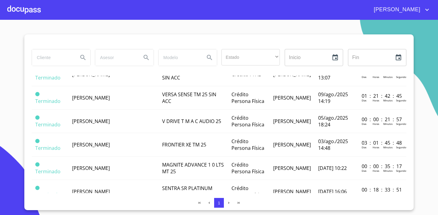
scroll to position [67, 0]
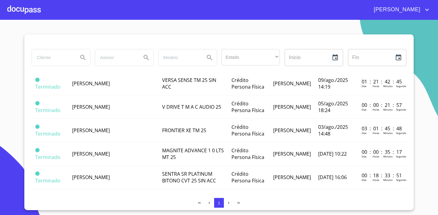
click at [31, 9] on div at bounding box center [23, 9] width 33 height 19
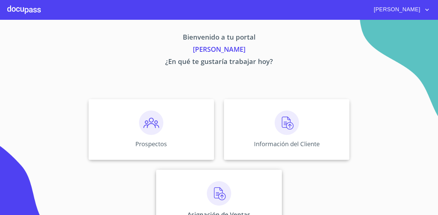
click at [220, 181] on img at bounding box center [219, 193] width 24 height 24
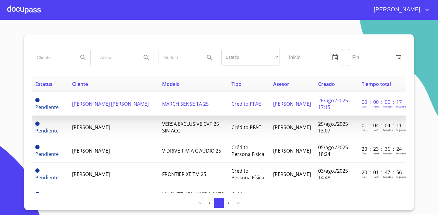
click at [87, 105] on span "PATRICIA GUADALUPE HINOJOSA SANCHEZ ALDANA" at bounding box center [110, 103] width 77 height 7
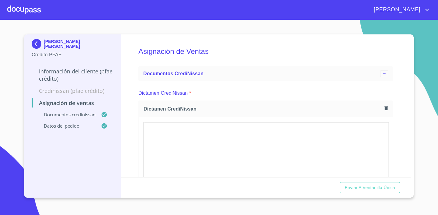
click at [410, 92] on div "Asignación de Ventas Documentos CrediNissan Dictamen CrediNissan * Dictamen Cre…" at bounding box center [266, 105] width 290 height 143
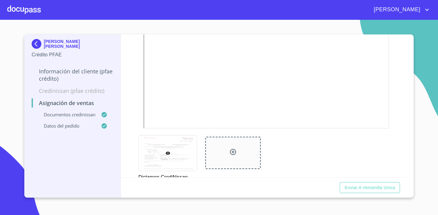
scroll to position [298, 0]
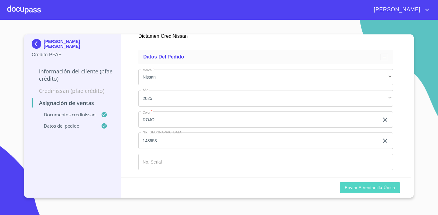
click at [390, 185] on span "Enviar a Ventanilla única" at bounding box center [369, 188] width 50 height 8
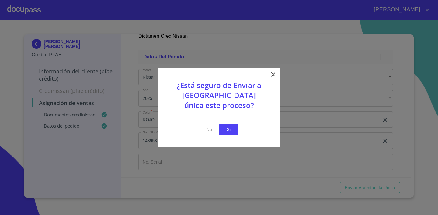
click at [231, 126] on span "Si" at bounding box center [229, 130] width 10 height 8
